Goal: Find specific page/section: Find specific page/section

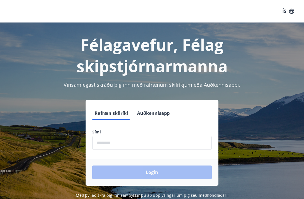
click at [129, 127] on form "Rafræn skilríki Auðkennisapp Sími ​ Login" at bounding box center [152, 145] width 133 height 79
click at [141, 144] on input "phone" at bounding box center [151, 143] width 119 height 14
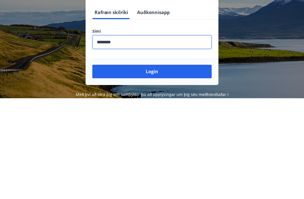
type input "********"
click at [160, 166] on button "Login" at bounding box center [151, 173] width 119 height 14
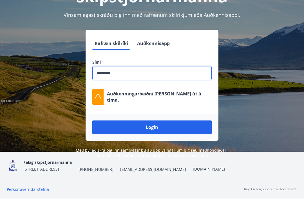
click at [126, 66] on input "phone" at bounding box center [151, 73] width 119 height 14
click at [256, 53] on div "Rafræn skilríki Auðkennisapp Sími ​ Auðkenningarbeiðni [PERSON_NAME] út á tíma.…" at bounding box center [152, 85] width 290 height 111
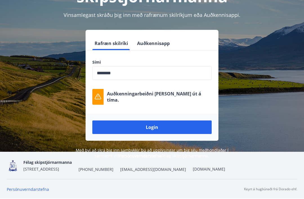
click at [156, 120] on button "Login" at bounding box center [151, 127] width 119 height 14
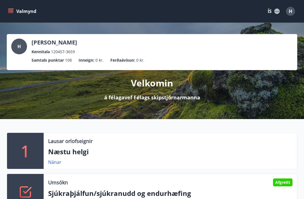
click at [12, 14] on icon "menu" at bounding box center [11, 11] width 6 height 6
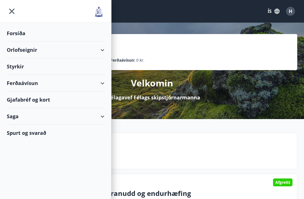
click at [102, 50] on div "Orlofseignir" at bounding box center [56, 50] width 98 height 17
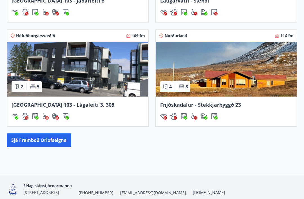
scroll to position [536, 0]
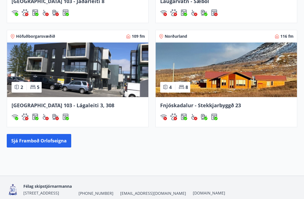
click at [60, 139] on button "Sjá framboð orlofseigna" at bounding box center [39, 141] width 64 height 14
